Goal: Task Accomplishment & Management: Manage account settings

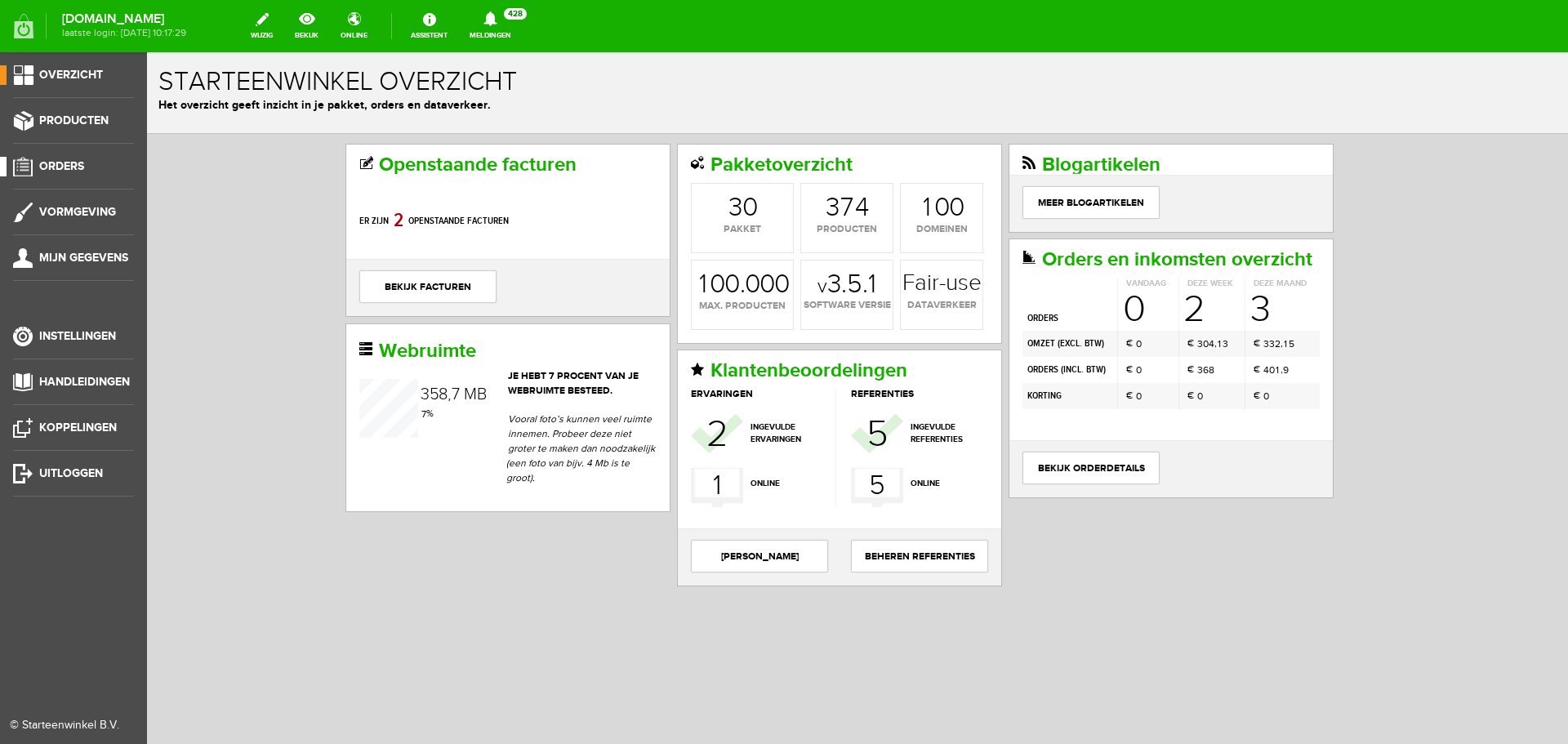
click at [69, 161] on span "Orders" at bounding box center [61, 165] width 45 height 14
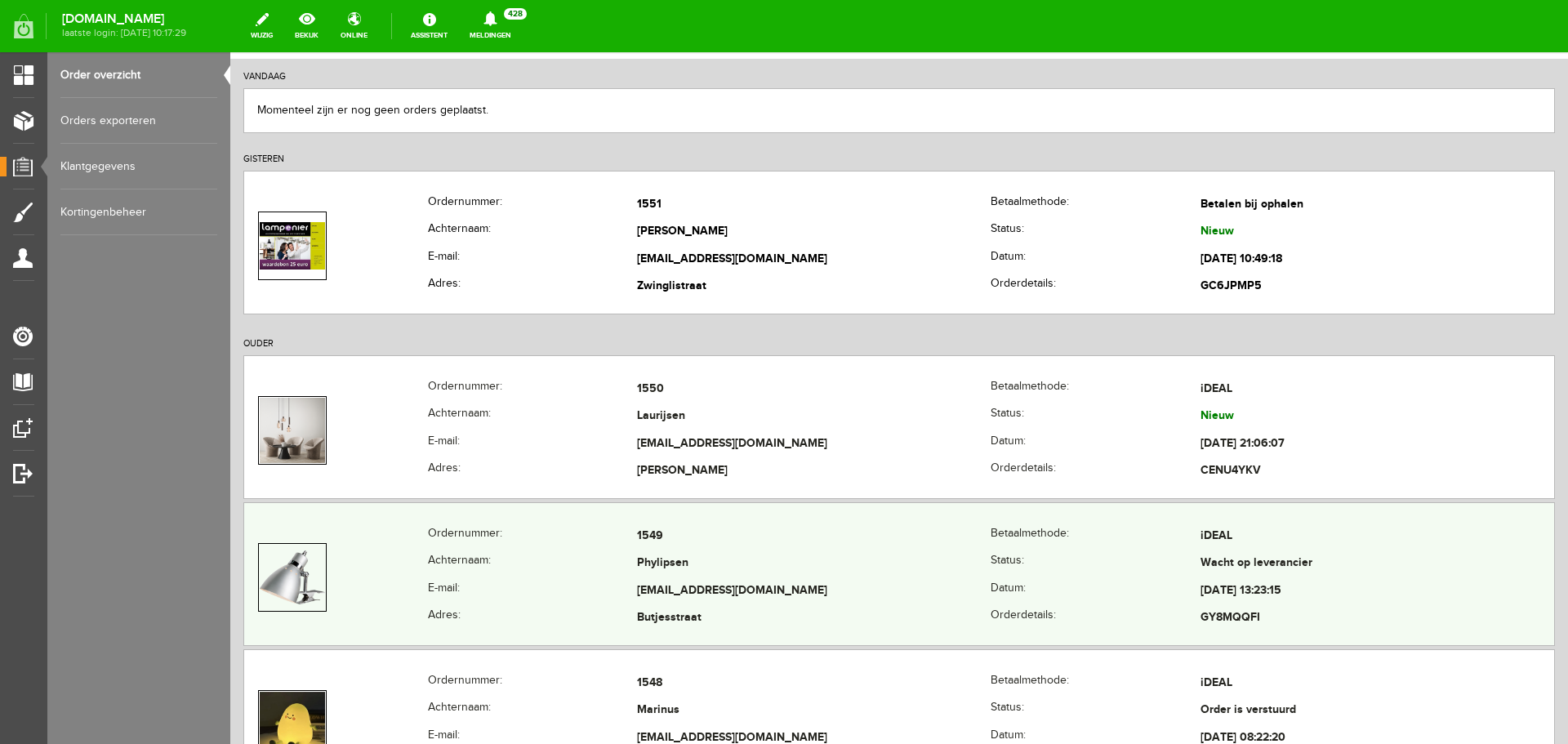
scroll to position [164, 0]
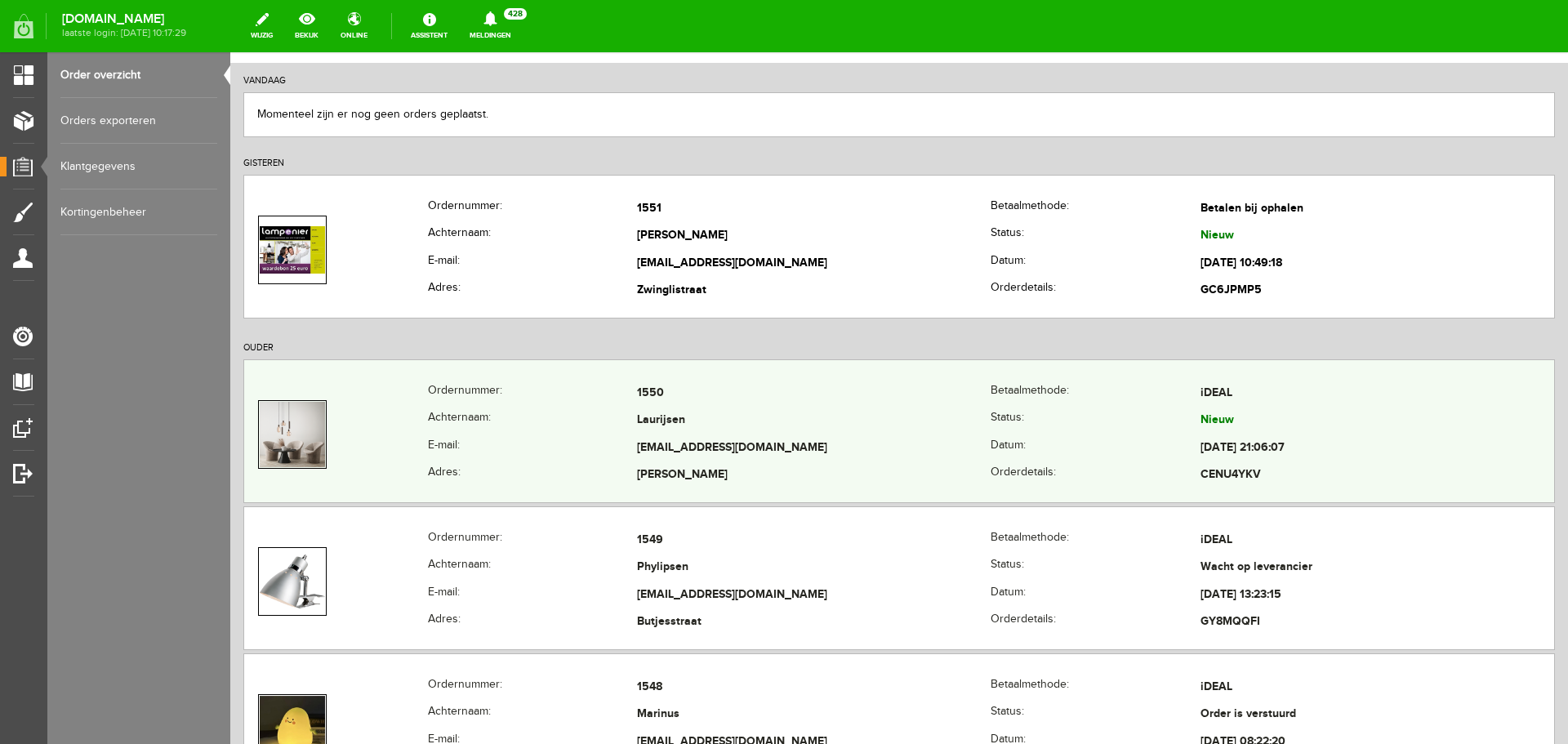
click at [842, 435] on td "[EMAIL_ADDRESS][DOMAIN_NAME]" at bounding box center [814, 448] width 354 height 28
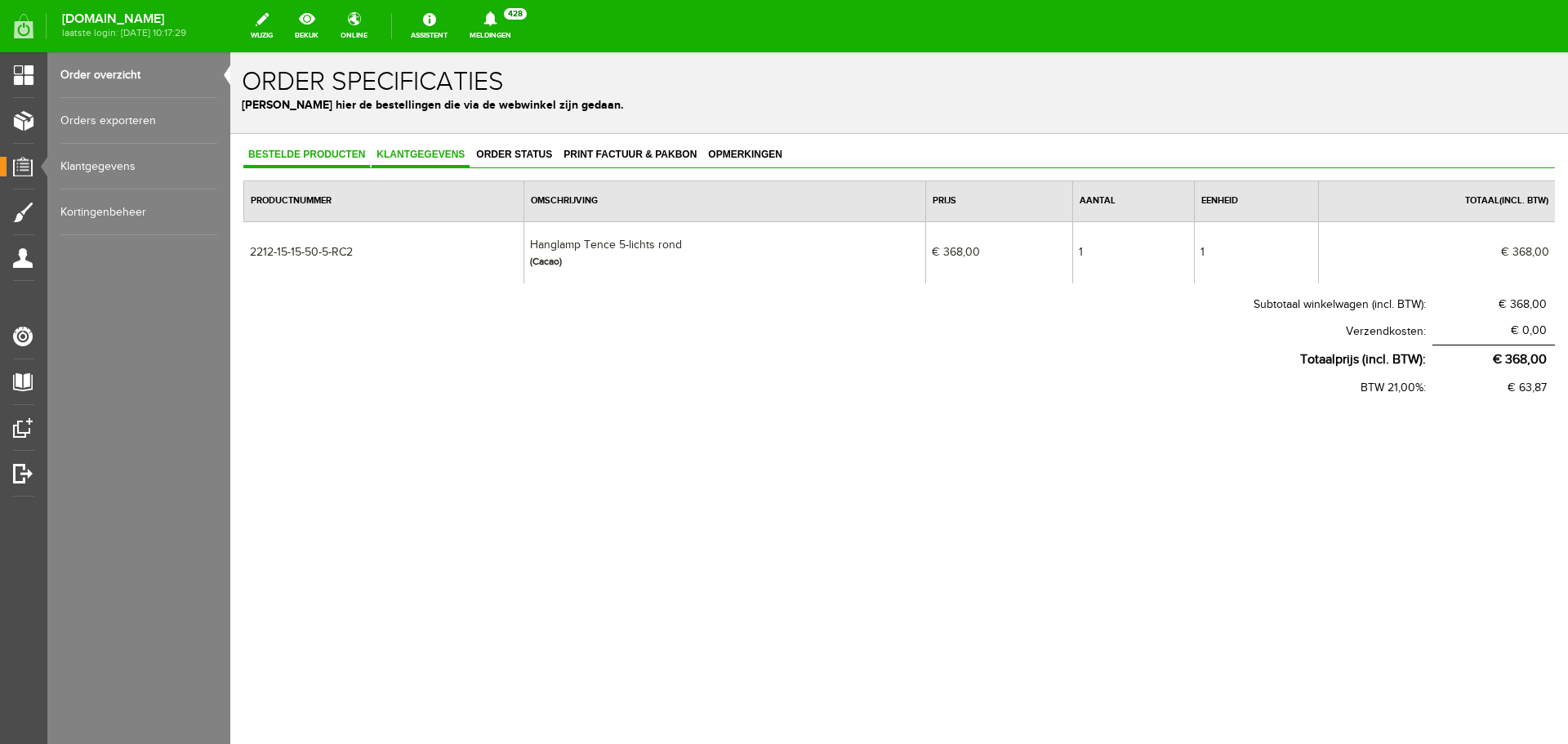
click at [412, 149] on span "Klantgegevens" at bounding box center [420, 154] width 98 height 11
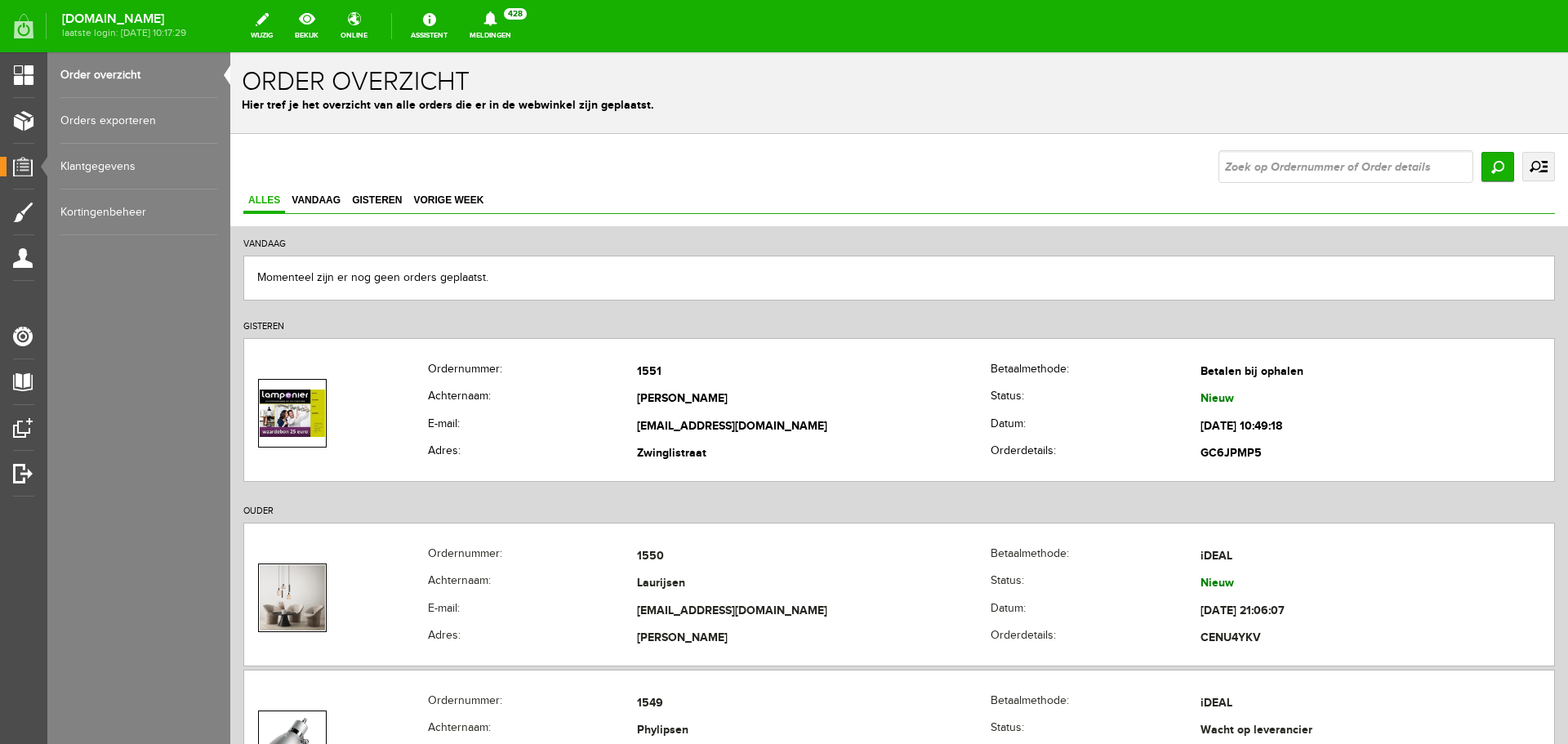
scroll to position [164, 0]
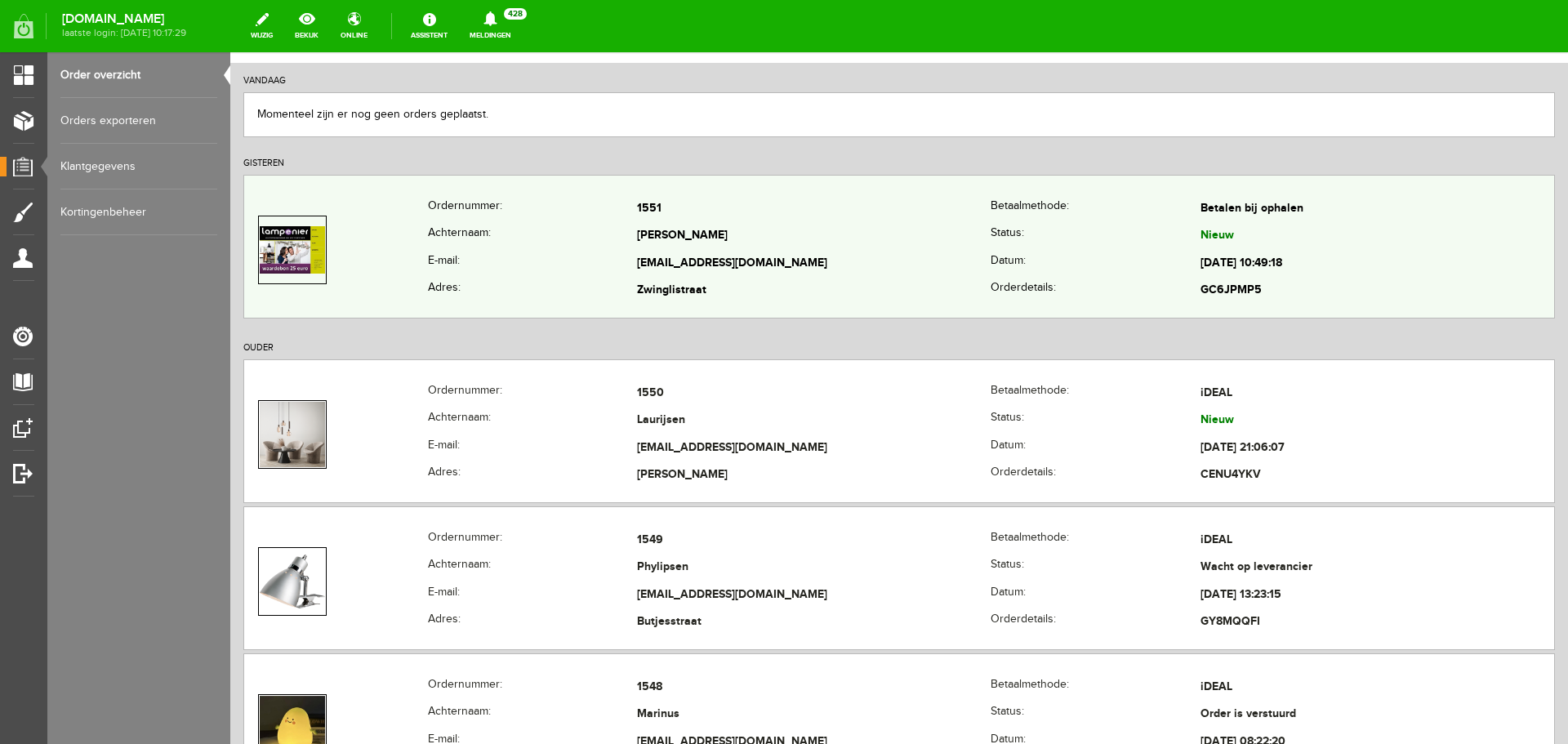
click at [761, 253] on td "[EMAIL_ADDRESS][DOMAIN_NAME]" at bounding box center [814, 263] width 354 height 28
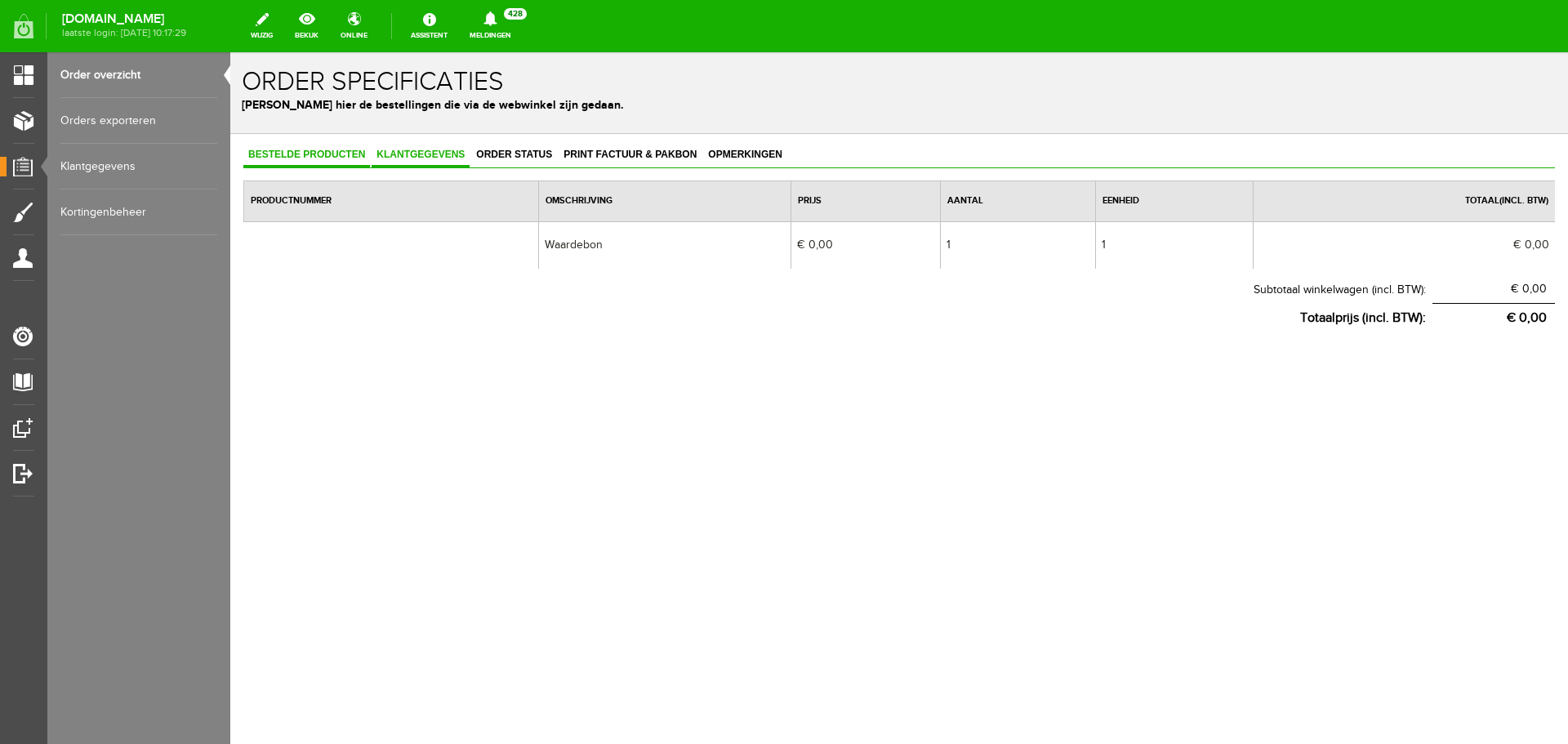
click at [409, 156] on span "Klantgegevens" at bounding box center [420, 154] width 98 height 11
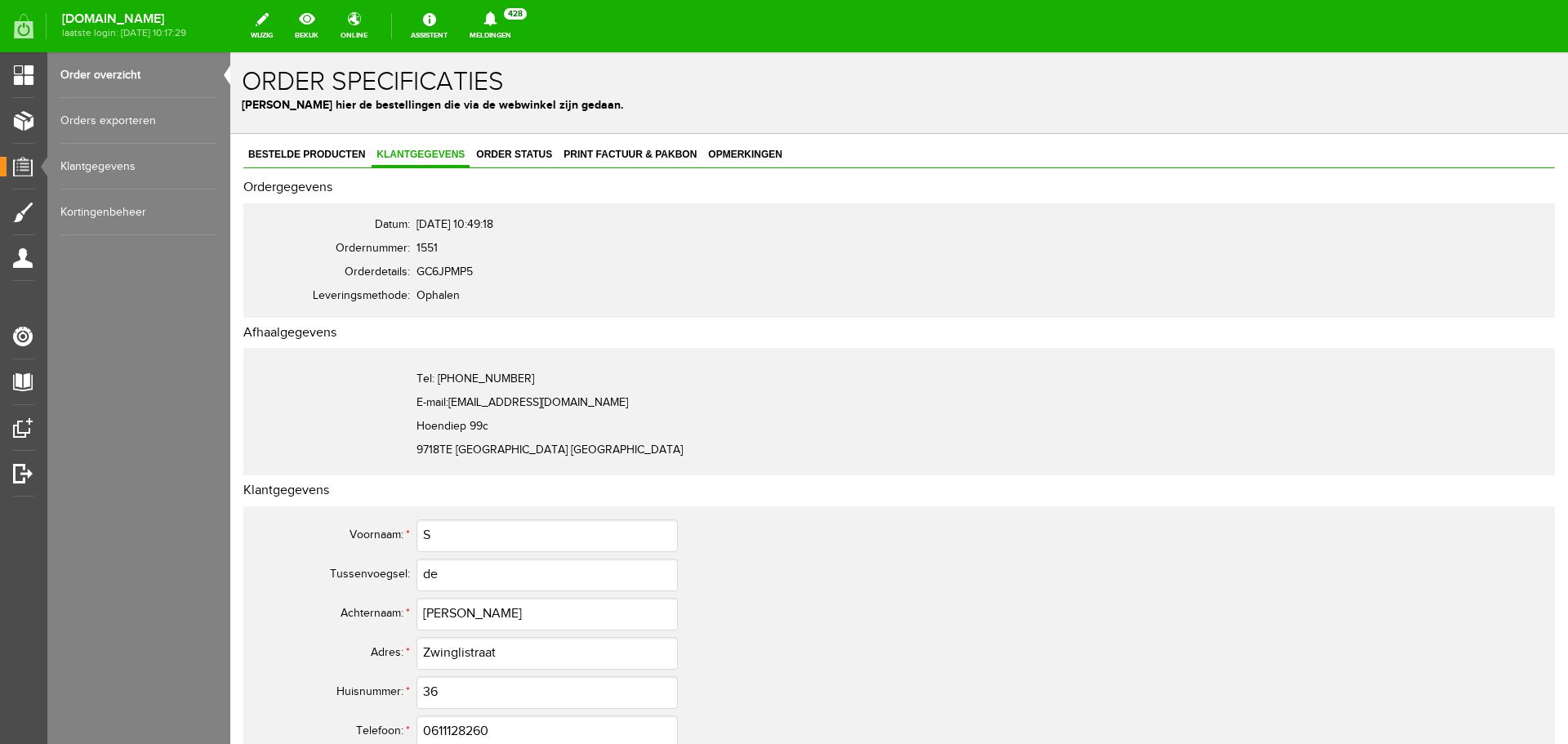
click at [110, 68] on link "Order overzicht" at bounding box center [139, 76] width 157 height 46
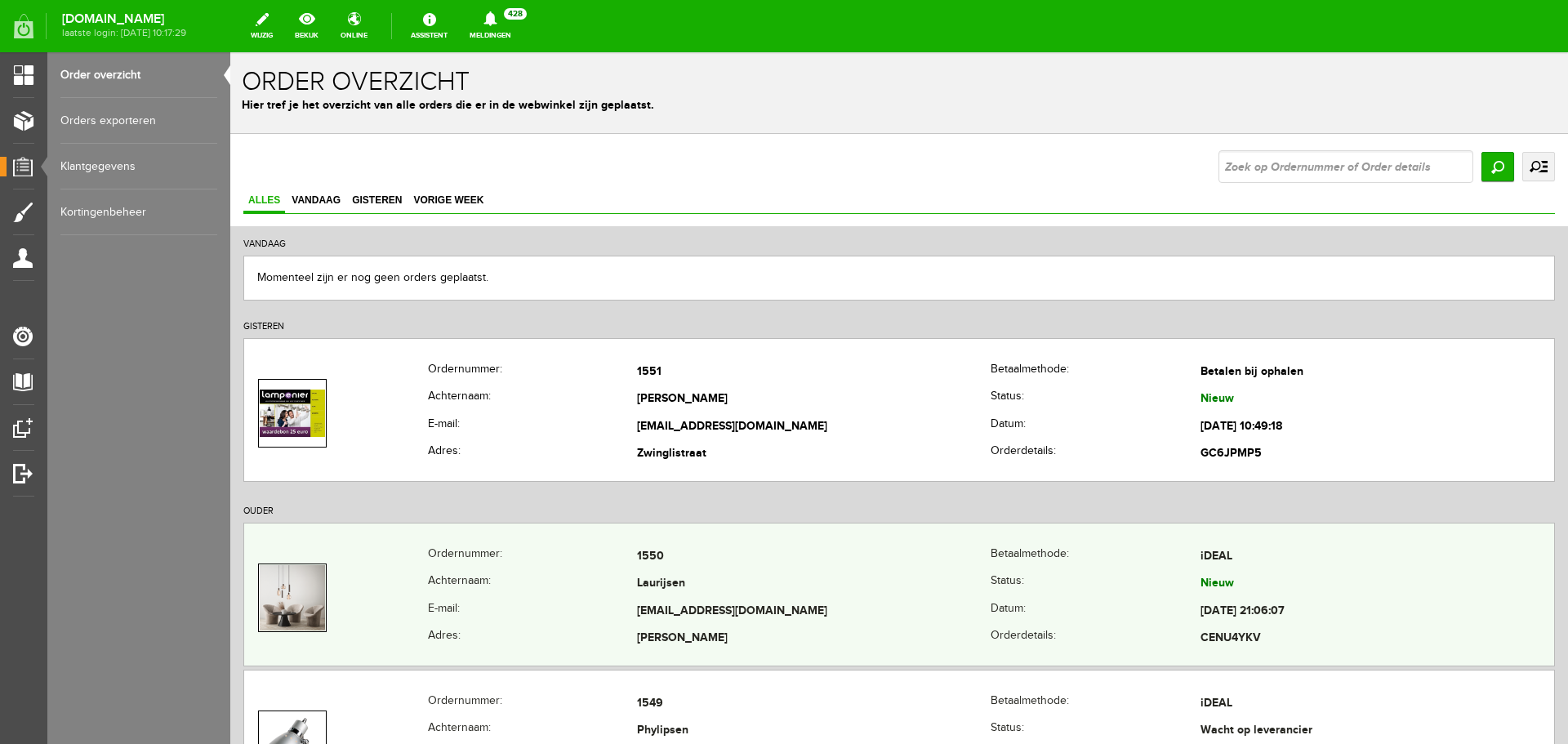
click at [1045, 585] on th "Status:" at bounding box center [1095, 584] width 210 height 28
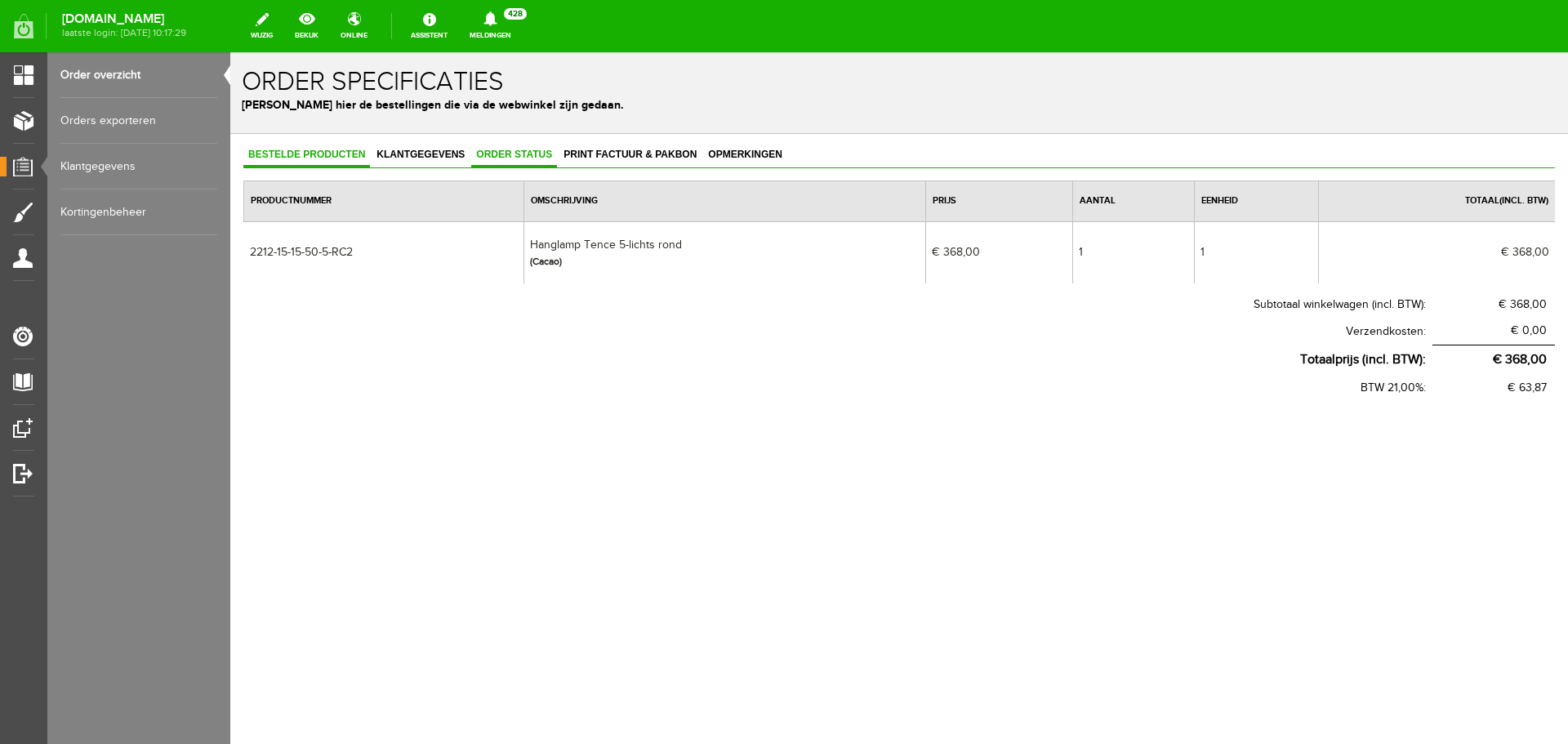
click at [499, 148] on span "Order status" at bounding box center [515, 154] width 86 height 11
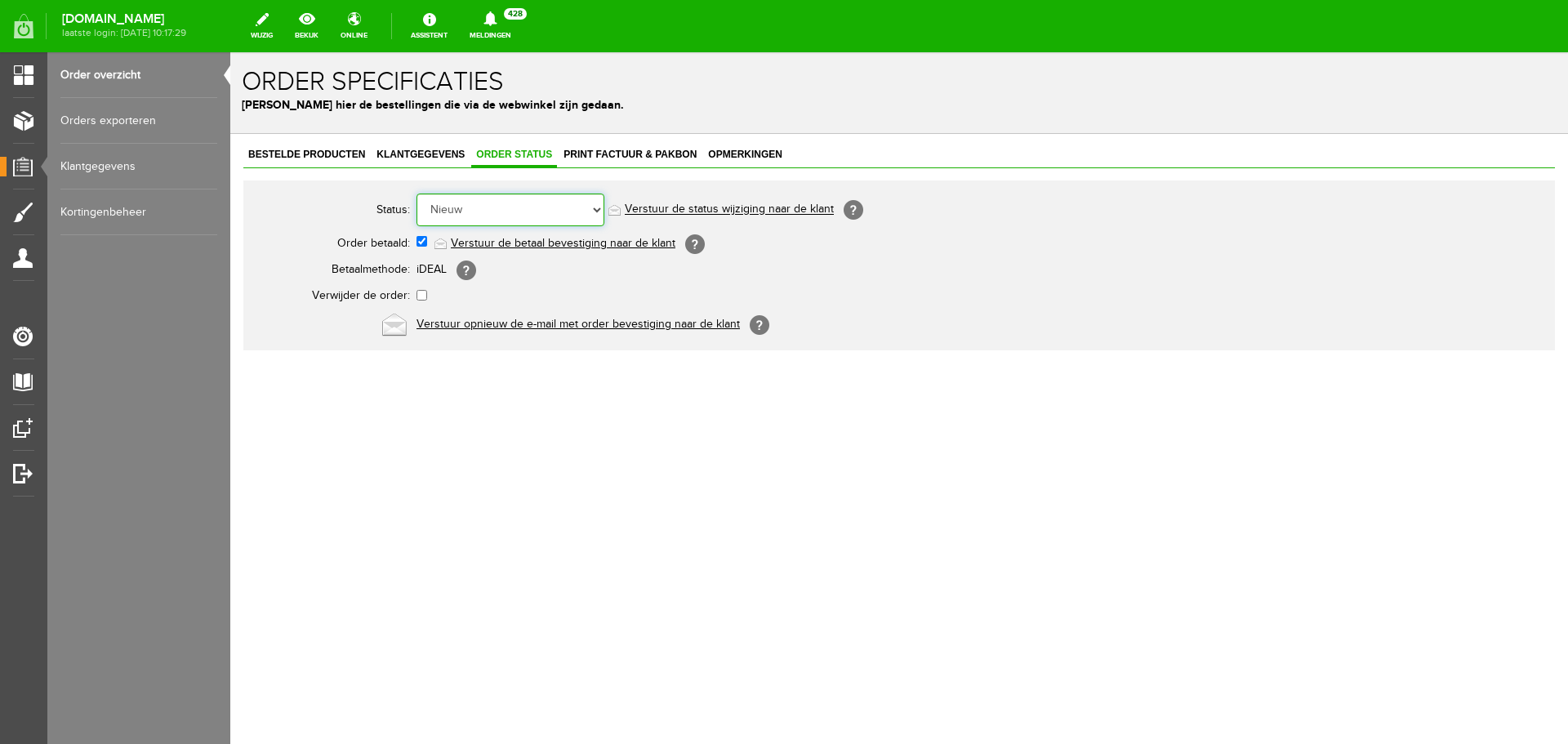
click at [596, 204] on select "Order niet afgerond Nieuw Order in behandeling Wacht op leverancier Wacht op be…" at bounding box center [510, 209] width 188 height 33
select select "2"
click at [416, 193] on select "Order niet afgerond Nieuw Order in behandeling Wacht op leverancier Wacht op be…" at bounding box center [510, 209] width 188 height 33
click at [118, 77] on link "Order overzicht" at bounding box center [139, 76] width 157 height 46
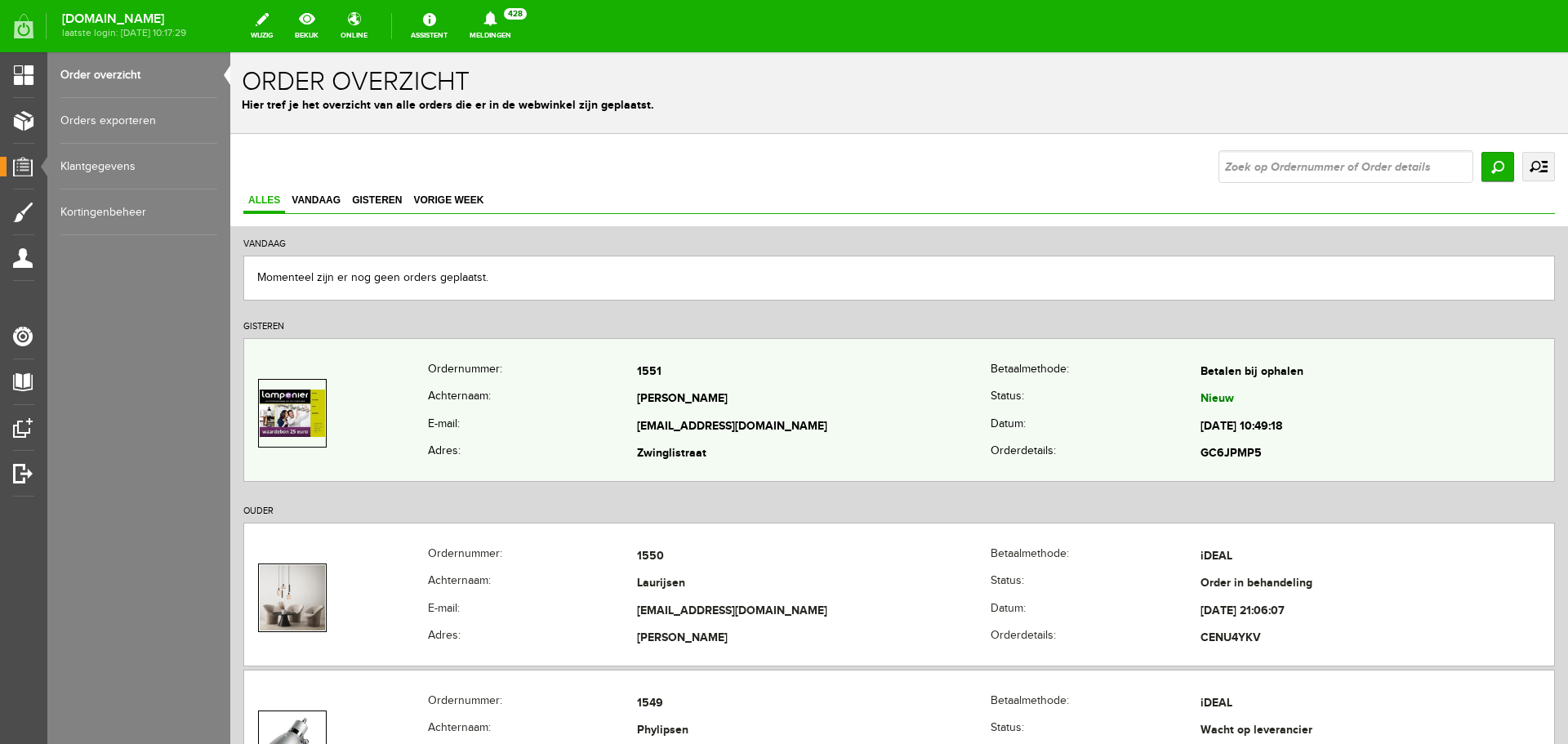
click at [785, 393] on td "[PERSON_NAME]" at bounding box center [814, 400] width 354 height 28
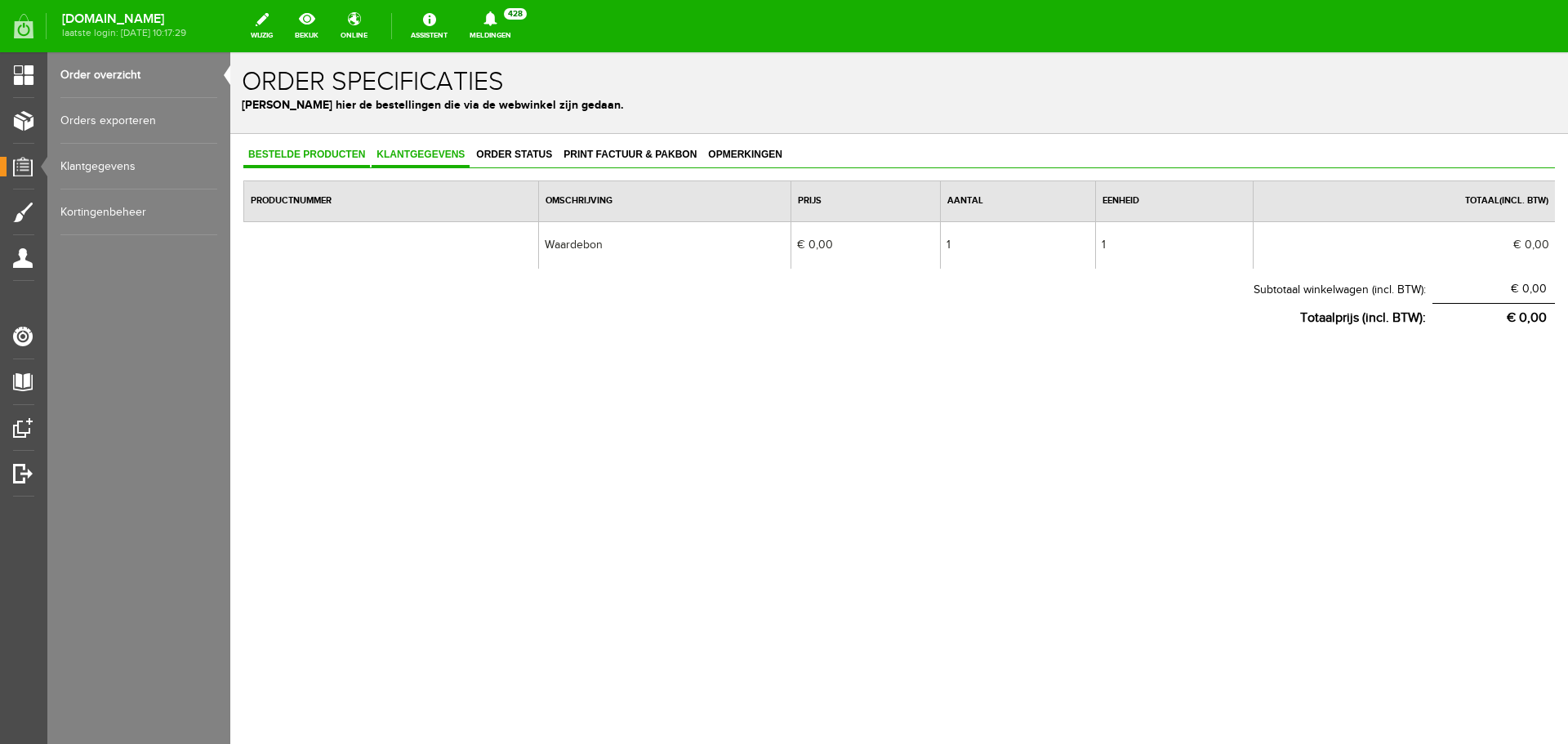
click at [417, 153] on span "Klantgegevens" at bounding box center [420, 154] width 98 height 11
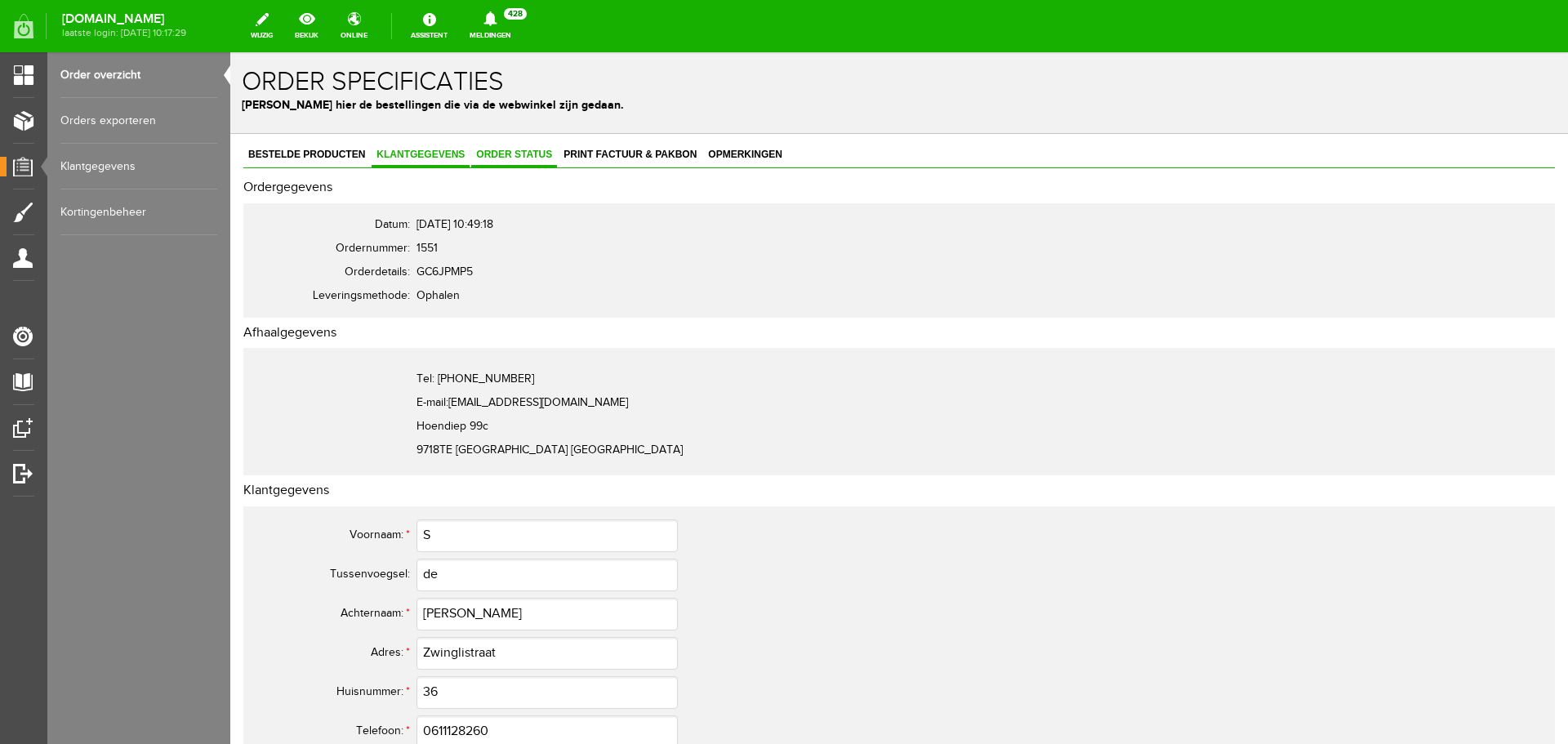
click at [519, 145] on link "Order status" at bounding box center [515, 155] width 86 height 24
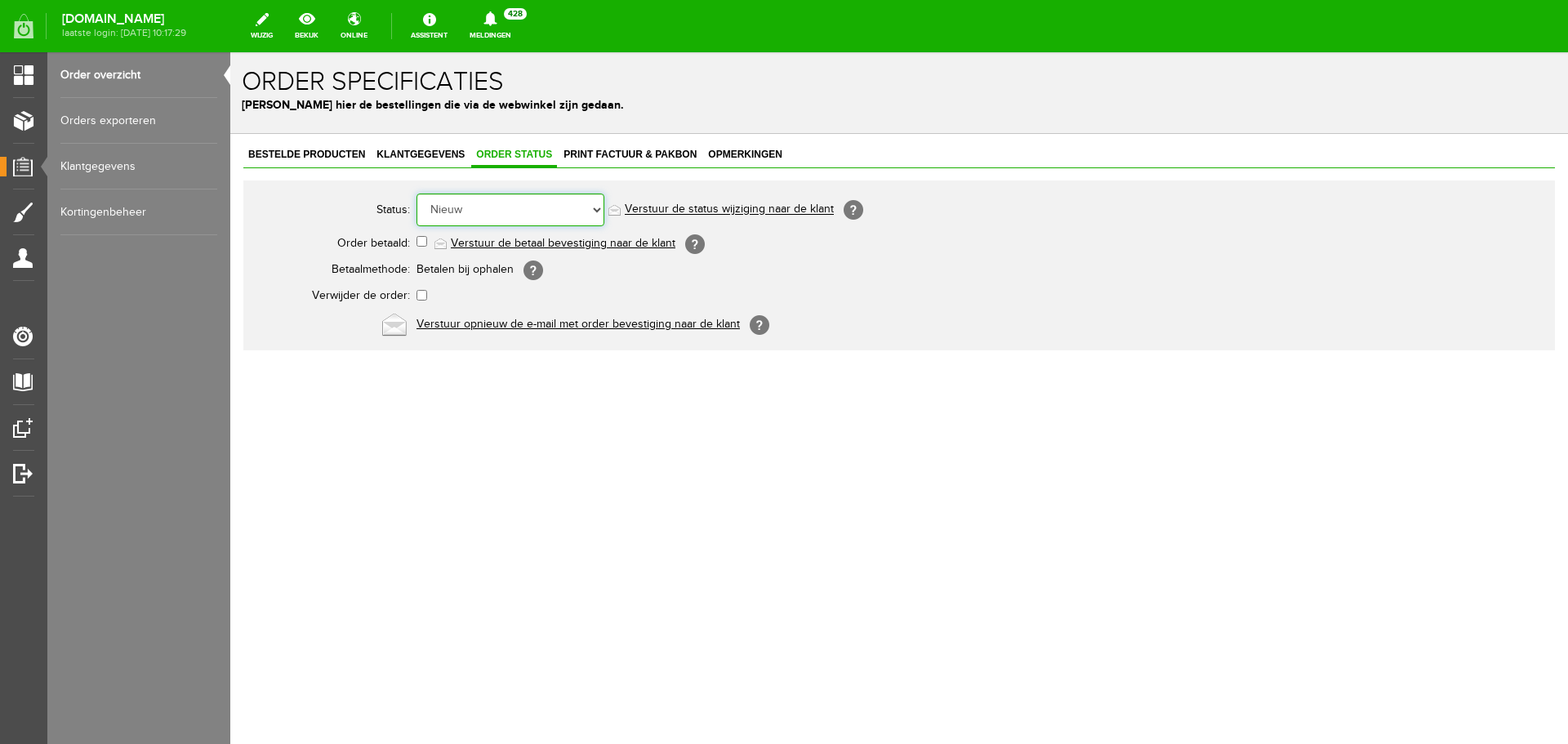
click at [592, 213] on select "Order niet afgerond Nieuw Order in behandeling Wacht op leverancier Wacht op be…" at bounding box center [510, 209] width 188 height 33
select select "5"
click at [416, 193] on select "Order niet afgerond Nieuw Order in behandeling Wacht op leverancier Wacht op be…" at bounding box center [510, 209] width 188 height 33
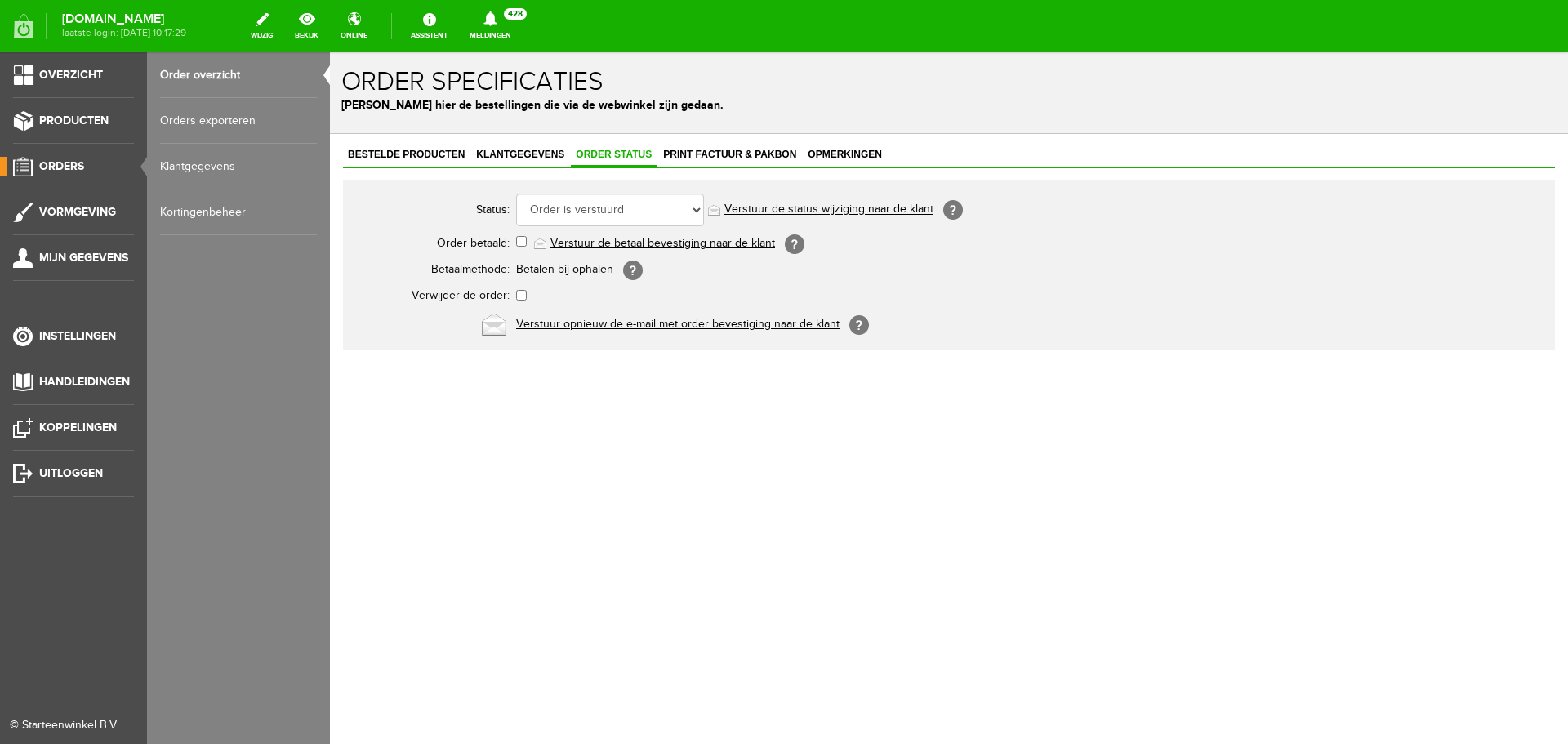
click at [213, 73] on link "Order overzicht" at bounding box center [238, 76] width 157 height 46
